Goal: Transaction & Acquisition: Purchase product/service

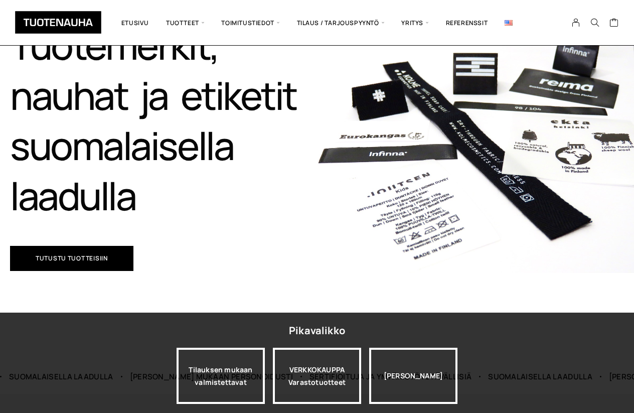
scroll to position [135, 0]
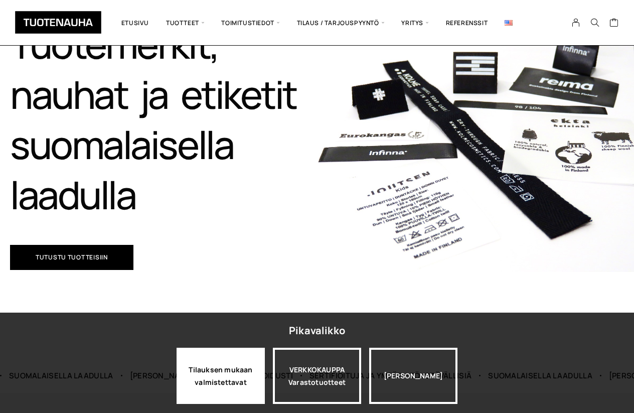
click at [233, 374] on div "Tilauksen mukaan valmistettavat" at bounding box center [221, 376] width 88 height 56
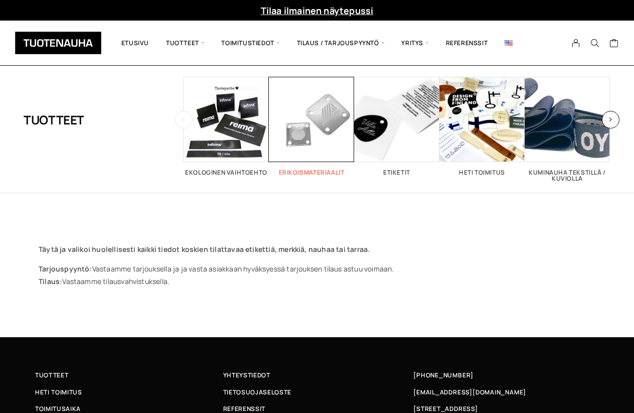
click at [297, 126] on span "Visit product category Erikoismateriaalit" at bounding box center [311, 119] width 85 height 85
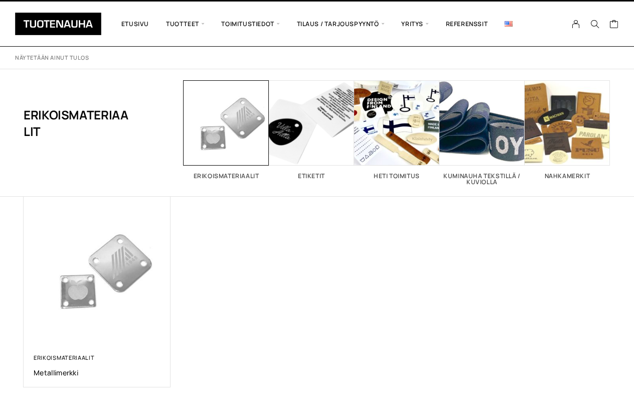
scroll to position [7, 0]
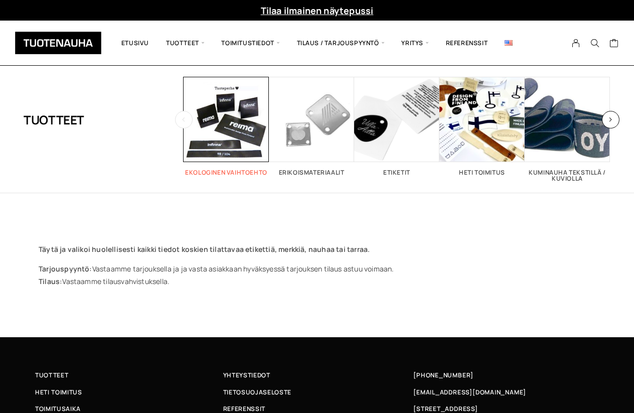
click at [232, 128] on span "Visit product category Ekologinen vaihtoehto" at bounding box center [226, 119] width 85 height 85
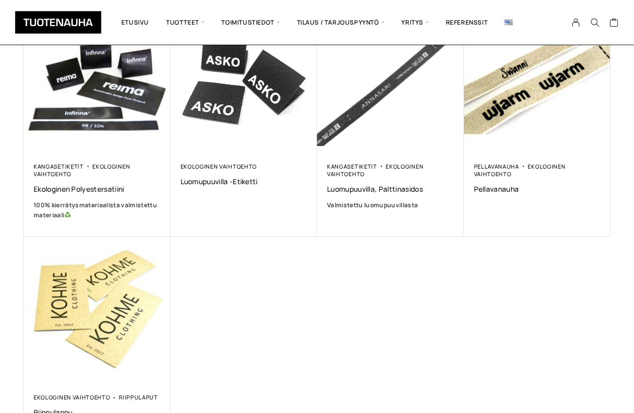
scroll to position [191, 0]
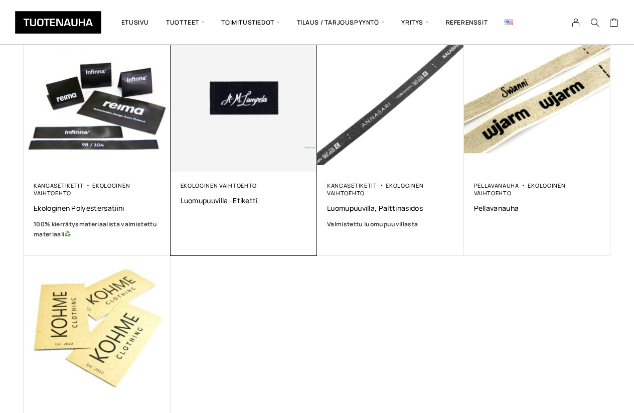
click at [223, 126] on img at bounding box center [244, 98] width 154 height 154
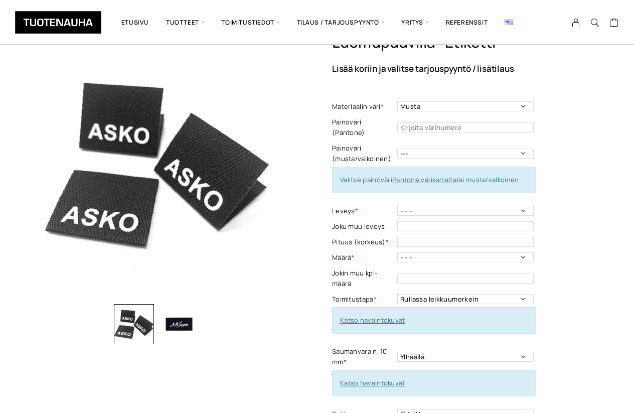
scroll to position [51, 0]
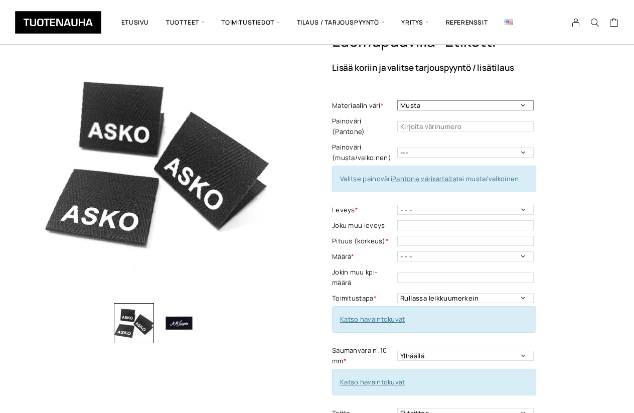
select select "Valkoinen"
click at [472, 121] on input "text" at bounding box center [465, 126] width 136 height 10
